Goal: Find specific page/section: Find specific page/section

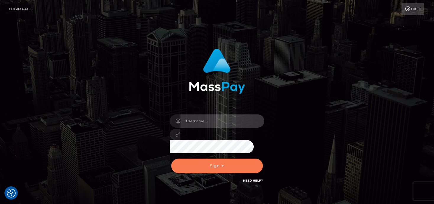
type input "[PERSON_NAME]"
click at [253, 170] on button "Sign in" at bounding box center [217, 166] width 92 height 14
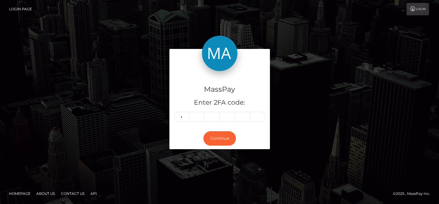
type input "2"
type input "6"
type input "7"
type input "9"
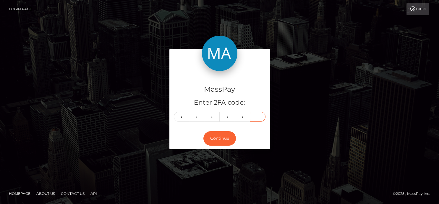
type input "1"
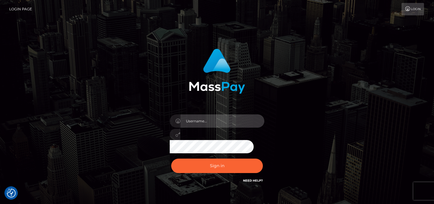
type input "[PERSON_NAME]"
click at [199, 158] on div "Sign in Need Help?" at bounding box center [216, 168] width 103 height 26
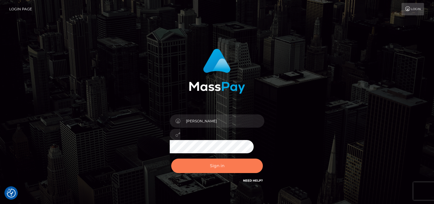
click at [202, 163] on button "Sign in" at bounding box center [217, 166] width 92 height 14
type input "[PERSON_NAME]"
click at [203, 165] on button "Sign in" at bounding box center [217, 166] width 92 height 14
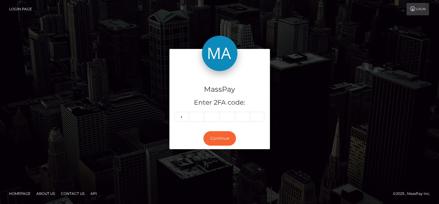
type input "3"
type input "5"
type input "0"
type input "7"
type input "5"
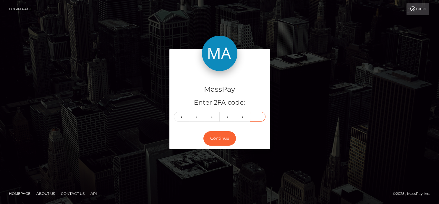
type input "4"
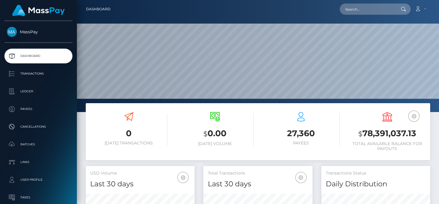
scroll to position [105, 109]
click at [347, 12] on input "text" at bounding box center [367, 9] width 56 height 11
paste input "celestialhaven09@gmail.com"
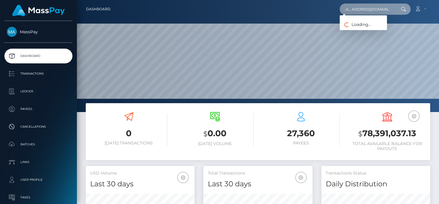
type input "celestialhaven09@gmail.com"
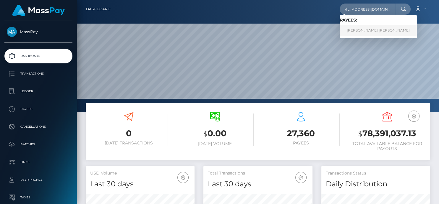
scroll to position [0, 0]
click at [359, 31] on link "SHARNA-KAY CHRISTINA LAWRENCE" at bounding box center [377, 30] width 77 height 11
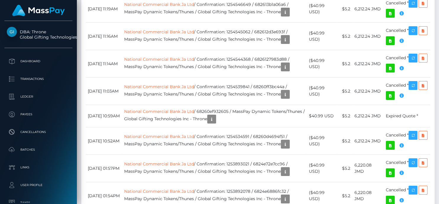
scroll to position [3712, 0]
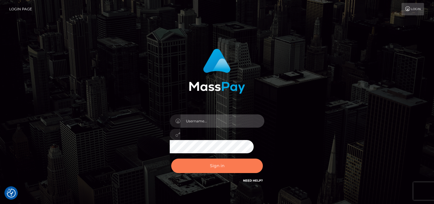
type input "[PERSON_NAME]"
click at [216, 166] on button "Sign in" at bounding box center [217, 166] width 92 height 14
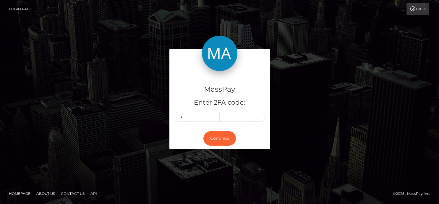
type input "7"
type input "3"
type input "6"
type input "4"
type input "7"
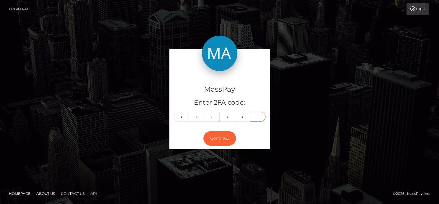
type input "2"
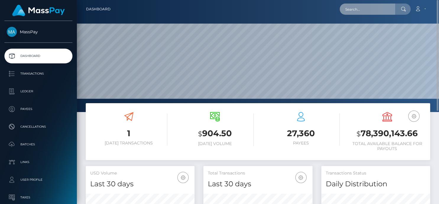
click at [362, 9] on input "text" at bounding box center [367, 9] width 56 height 11
click at [357, 10] on input "text" at bounding box center [367, 9] width 56 height 11
click at [353, 10] on input "text" at bounding box center [367, 9] width 56 height 11
paste input "celestialhaven09@gmail.com"
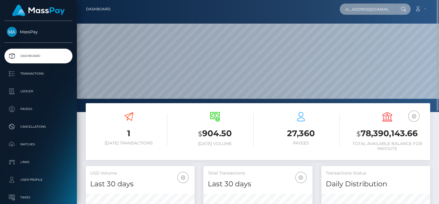
type input "celestialhaven09@gmail.com"
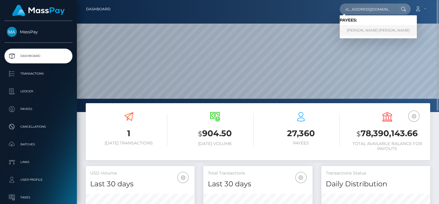
scroll to position [0, 0]
click at [359, 32] on link "SHARNA-KAY CHRISTINA LAWRENCE" at bounding box center [377, 30] width 77 height 11
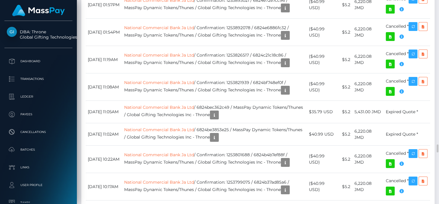
scroll to position [3449, 0]
